Goal: Task Accomplishment & Management: Use online tool/utility

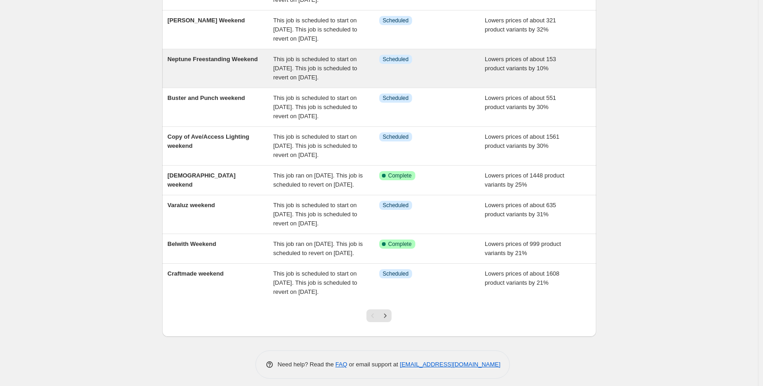
scroll to position [248, 0]
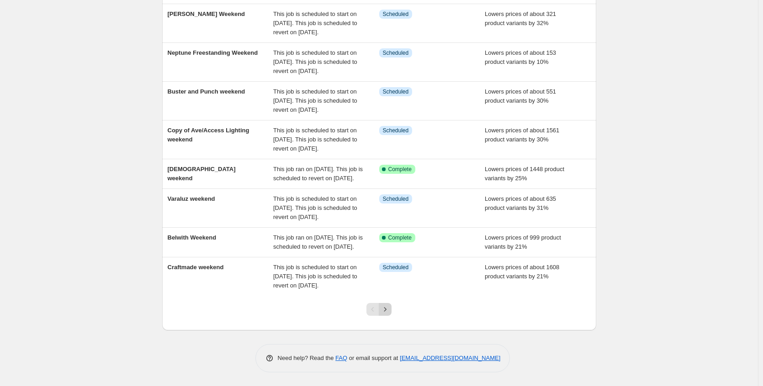
click at [388, 312] on icon "Next" at bounding box center [384, 309] width 9 height 9
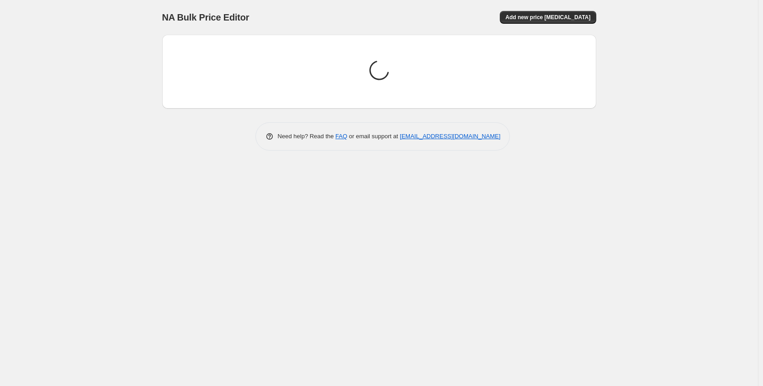
scroll to position [0, 0]
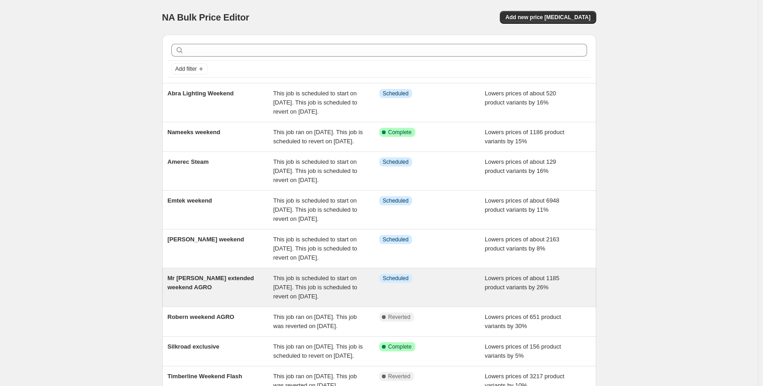
click at [354, 301] on div "This job is scheduled to start on [DATE]. This job is scheduled to revert on [D…" at bounding box center [326, 287] width 106 height 27
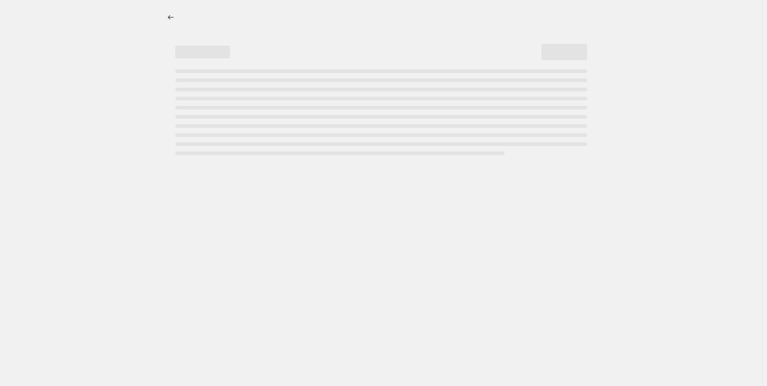
select select "percentage"
select select "no_change"
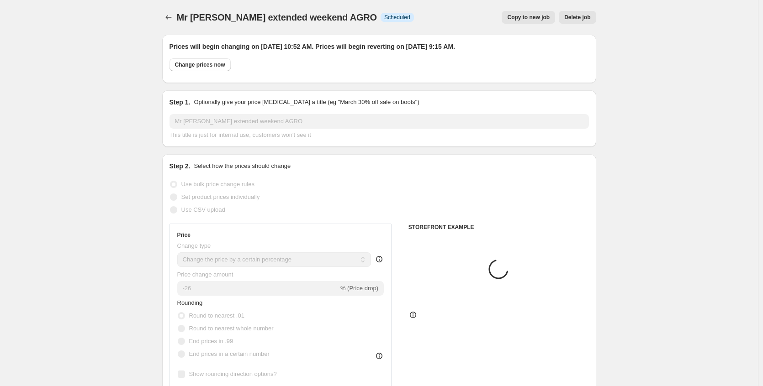
select select "vendor"
click at [576, 18] on span "Delete job" at bounding box center [577, 17] width 26 height 7
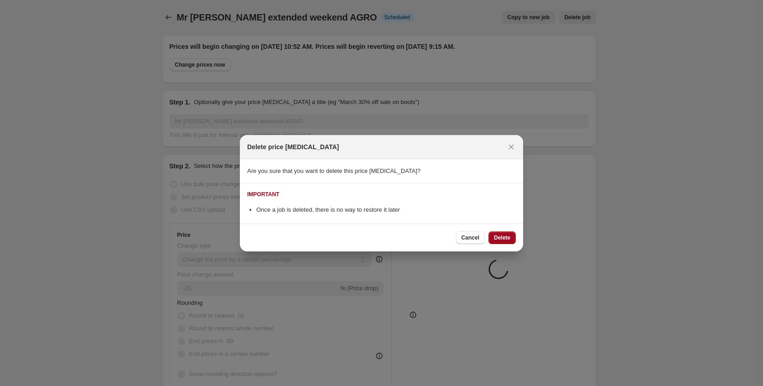
click at [507, 237] on span "Delete" at bounding box center [502, 237] width 16 height 7
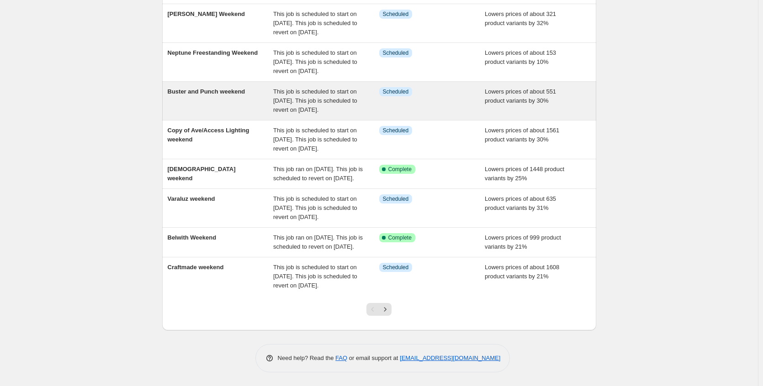
scroll to position [183, 0]
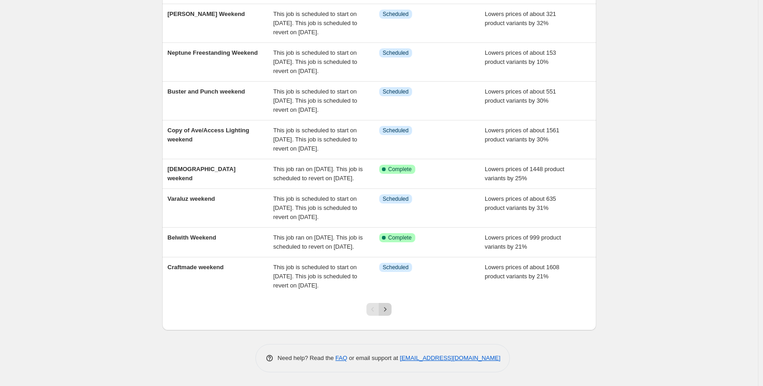
click at [389, 314] on icon "Next" at bounding box center [384, 309] width 9 height 9
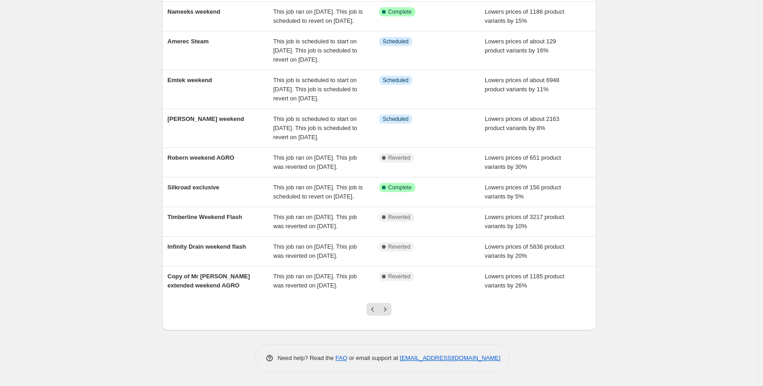
scroll to position [212, 0]
click at [372, 311] on icon "Previous" at bounding box center [372, 309] width 9 height 9
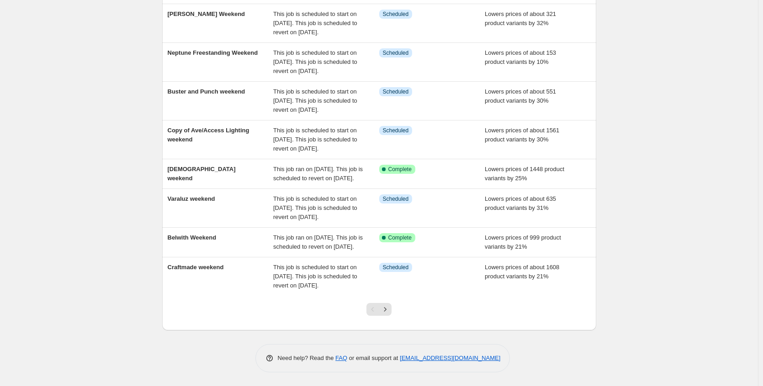
scroll to position [248, 0]
click at [389, 308] on icon "Next" at bounding box center [384, 309] width 9 height 9
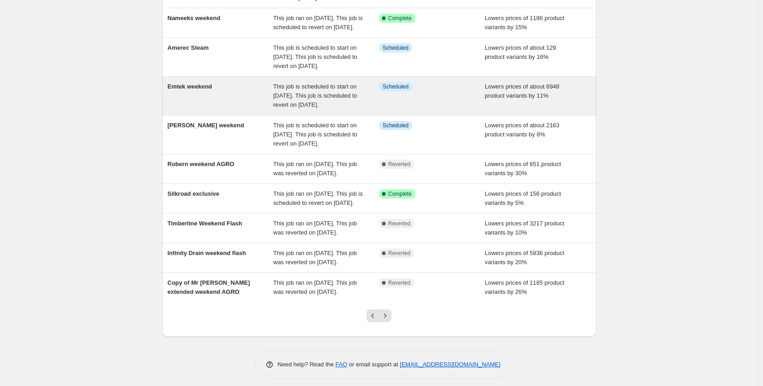
scroll to position [137, 0]
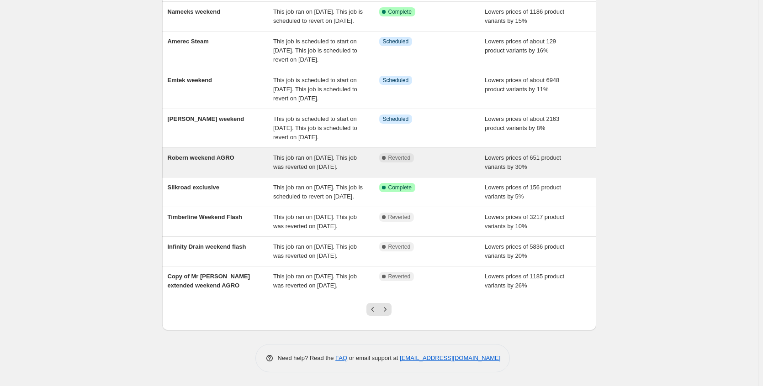
click at [362, 172] on div "This job ran on [DATE]. This job was reverted on [DATE]." at bounding box center [326, 162] width 106 height 18
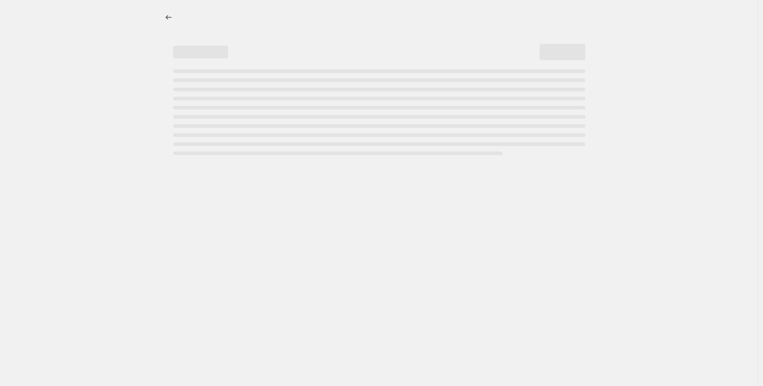
select select "percentage"
select select "collection"
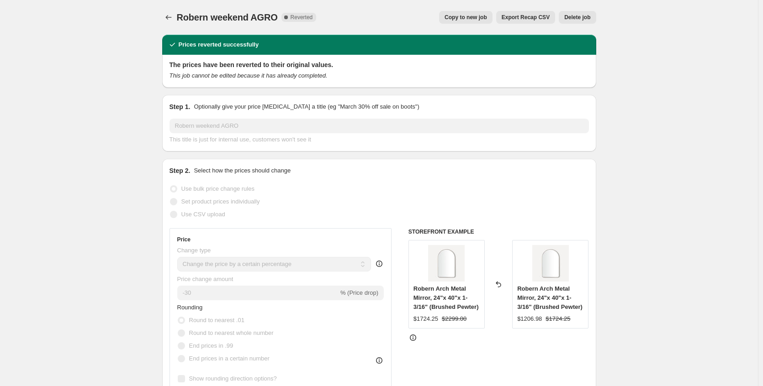
click at [458, 20] on span "Copy to new job" at bounding box center [465, 17] width 42 height 7
select select "percentage"
select select "collection"
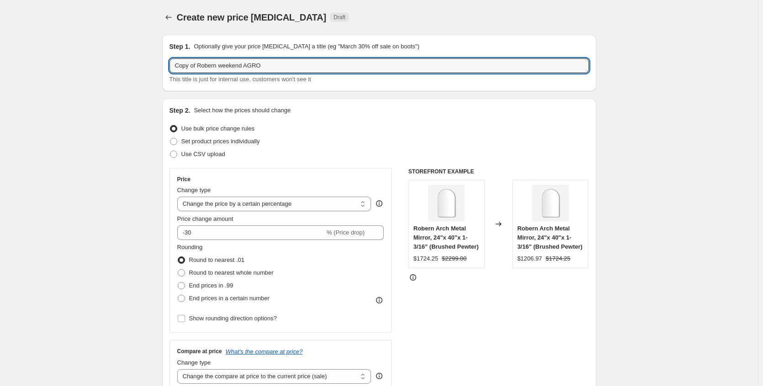
drag, startPoint x: 202, startPoint y: 66, endPoint x: 141, endPoint y: 71, distance: 61.4
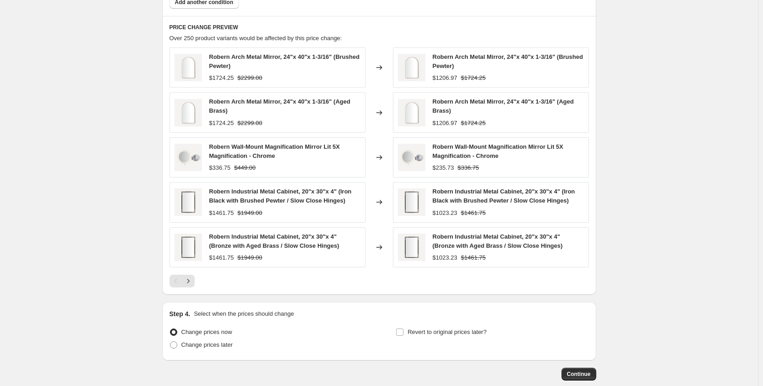
scroll to position [644, 0]
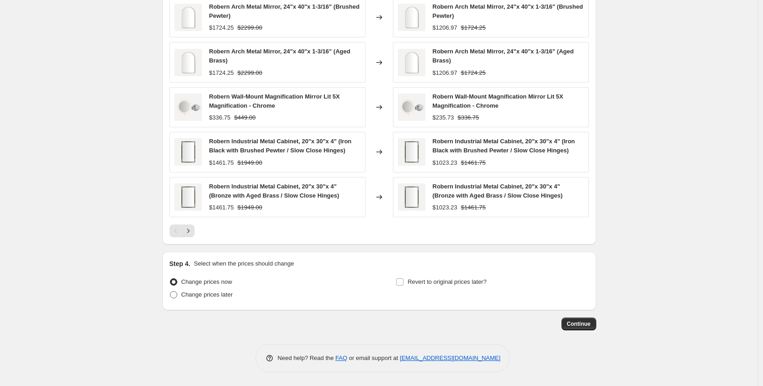
type input "Robern weekend AGRO"
click at [232, 296] on span "Change prices later" at bounding box center [207, 294] width 52 height 7
click at [170, 292] on input "Change prices later" at bounding box center [170, 291] width 0 height 0
radio input "true"
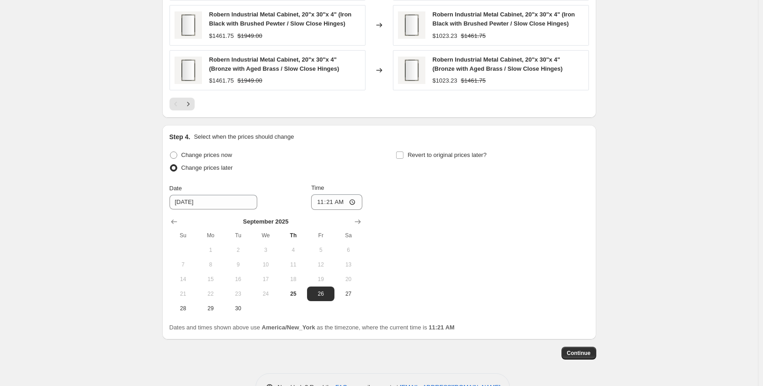
scroll to position [781, 0]
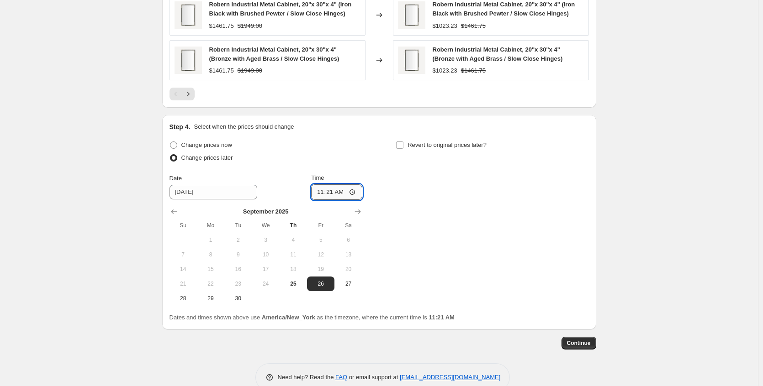
click at [355, 191] on input "11:21" at bounding box center [336, 192] width 51 height 16
type input "23:21"
click at [445, 145] on span "Revert to original prices later?" at bounding box center [446, 145] width 79 height 7
click at [403, 145] on input "Revert to original prices later?" at bounding box center [399, 145] width 7 height 7
checkbox input "true"
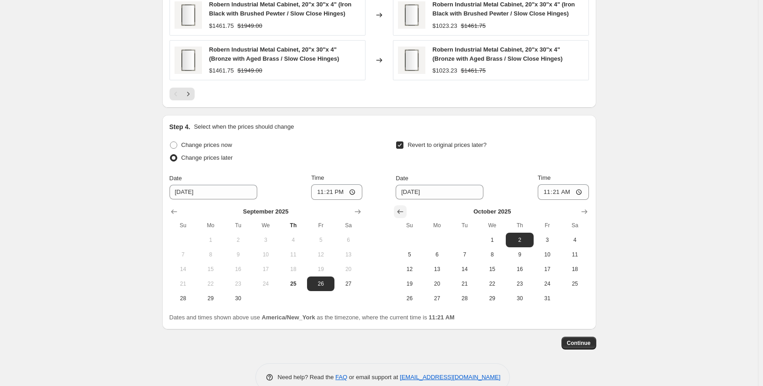
click at [405, 210] on icon "Show previous month, September 2025" at bounding box center [399, 211] width 9 height 9
drag, startPoint x: 440, startPoint y: 240, endPoint x: 532, endPoint y: 281, distance: 100.7
click at [532, 281] on tbody "1 2 3 4 5 6 7 8 9 10 11 12 13 14 15 16 17 18 19 20 21 22 23 24 25 26 27 28 29 30" at bounding box center [491, 269] width 193 height 73
click at [410, 299] on span "28" at bounding box center [409, 298] width 20 height 7
type input "[DATE]"
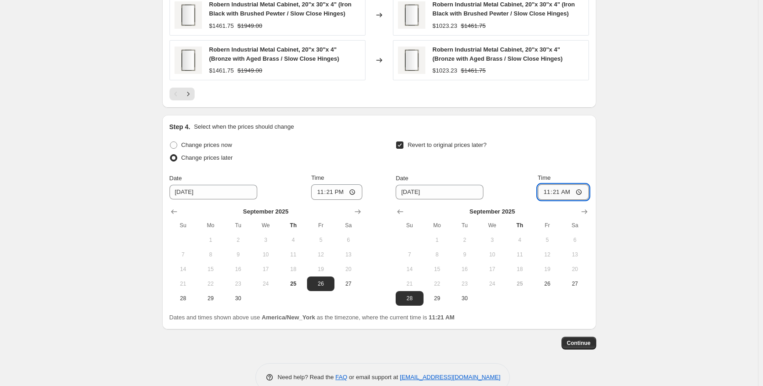
click at [577, 193] on input "11:21" at bounding box center [562, 192] width 51 height 16
type input "23:21"
drag, startPoint x: 668, startPoint y: 210, endPoint x: 656, endPoint y: 231, distance: 25.0
click at [579, 348] on button "Continue" at bounding box center [578, 343] width 35 height 13
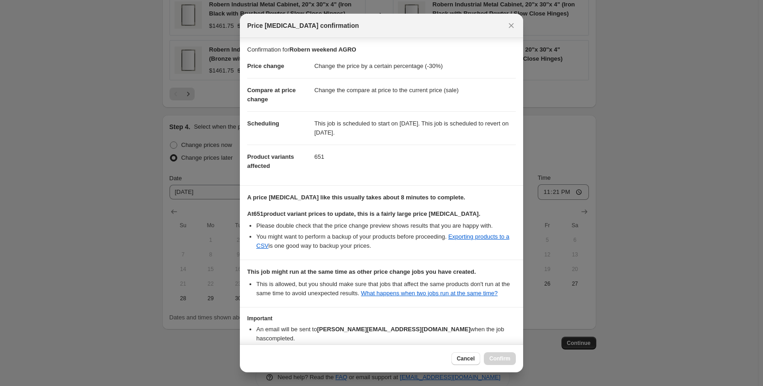
scroll to position [65, 0]
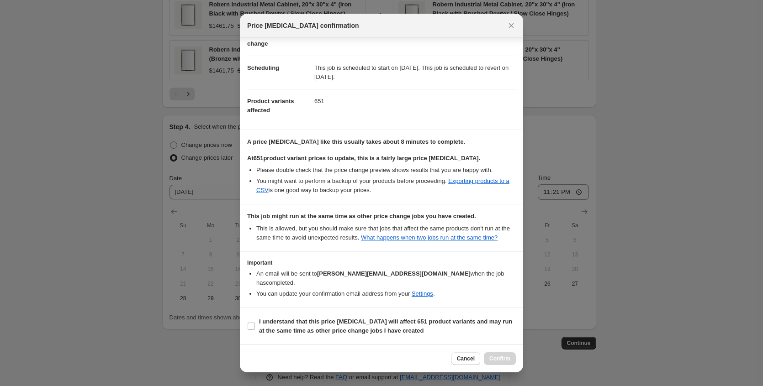
click at [348, 345] on div "Cancel Confirm" at bounding box center [381, 359] width 283 height 28
click at [353, 328] on b "I understand that this price [MEDICAL_DATA] will affect 651 product variants an…" at bounding box center [385, 326] width 253 height 16
click at [255, 328] on input "I understand that this price [MEDICAL_DATA] will affect 651 product variants an…" at bounding box center [250, 326] width 7 height 7
checkbox input "true"
click at [498, 359] on span "Confirm" at bounding box center [499, 358] width 21 height 7
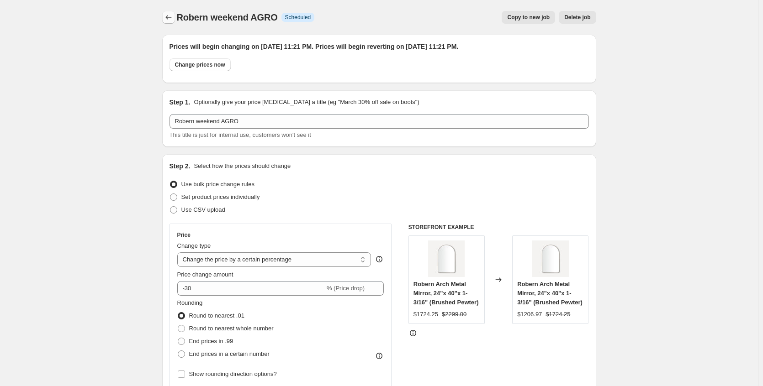
click at [173, 20] on icon "Price change jobs" at bounding box center [168, 17] width 9 height 9
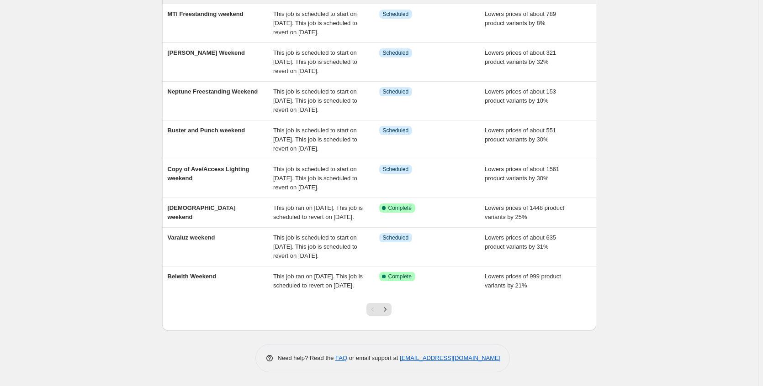
scroll to position [248, 0]
click at [389, 312] on icon "Next" at bounding box center [384, 309] width 9 height 9
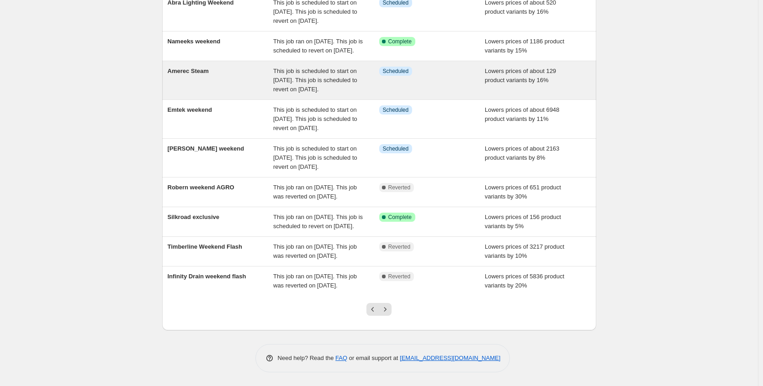
scroll to position [221, 0]
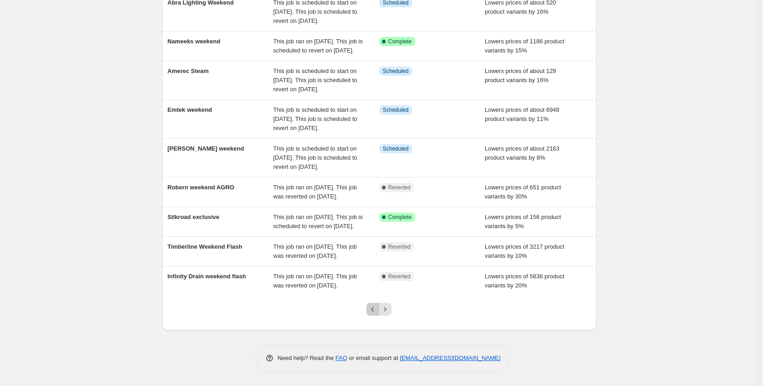
click at [375, 313] on icon "Previous" at bounding box center [372, 309] width 9 height 9
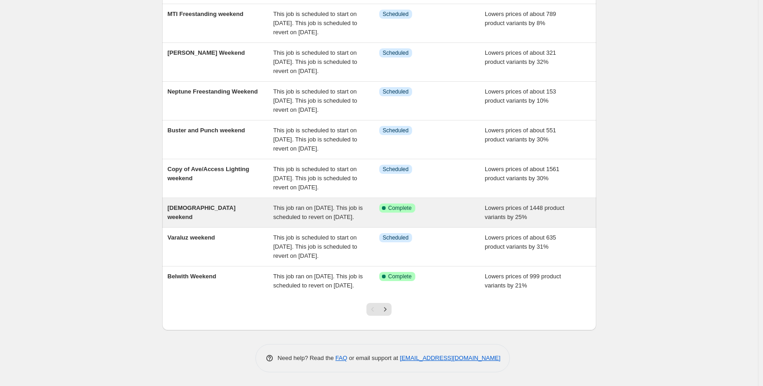
scroll to position [228, 0]
